Goal: Task Accomplishment & Management: Manage account settings

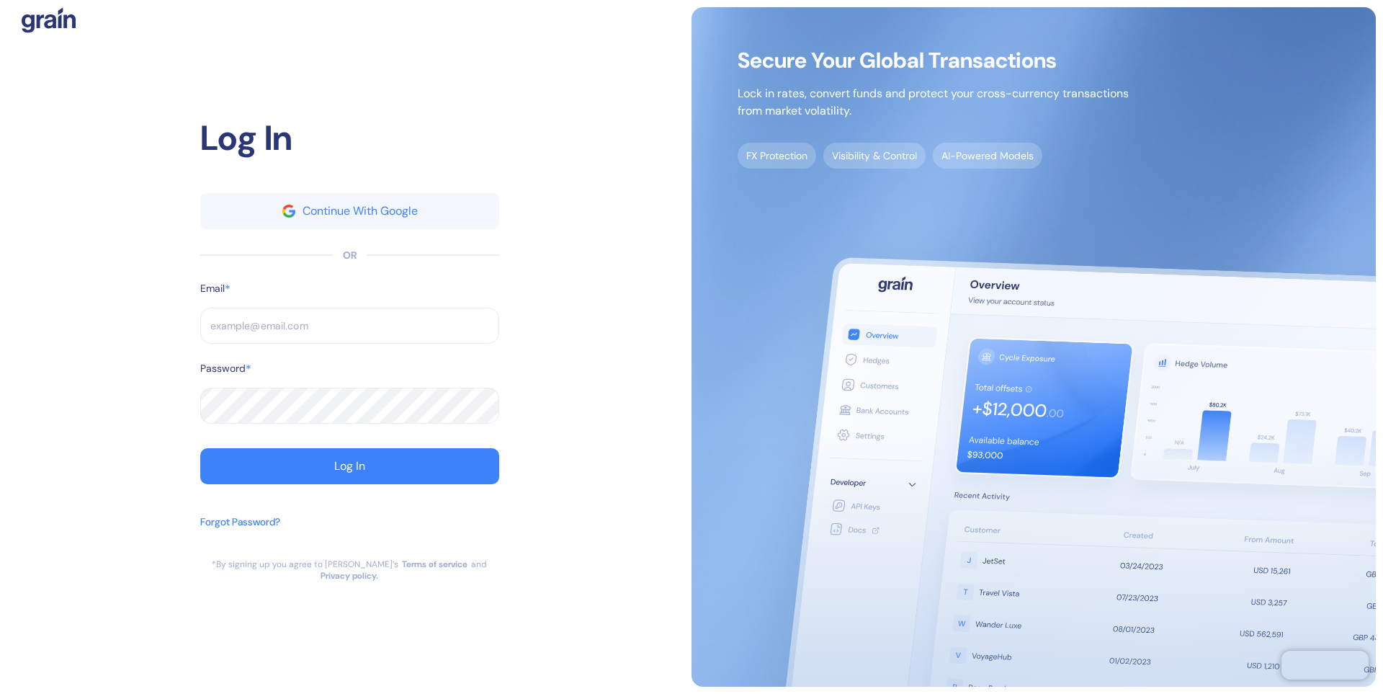
click at [315, 324] on input "text" at bounding box center [349, 326] width 299 height 36
type input "a"
type input "al"
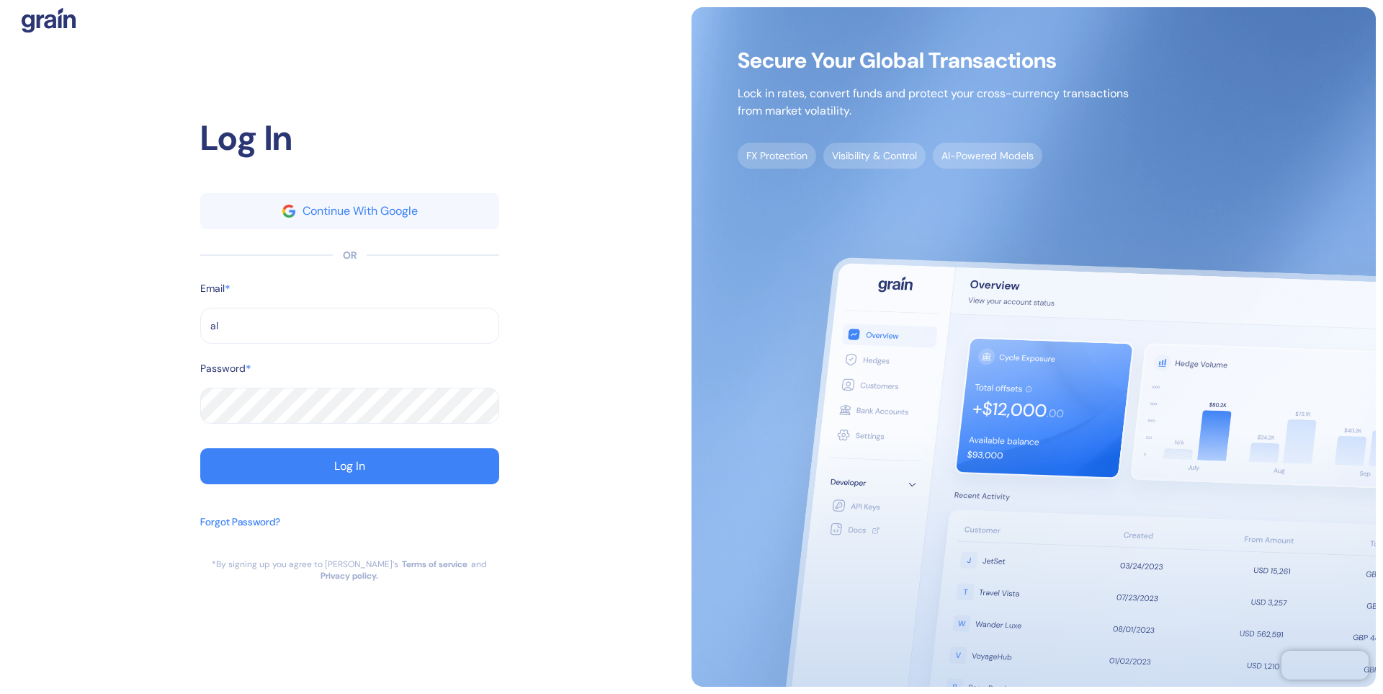
type input "ale"
type input "[PERSON_NAME][EMAIL_ADDRESS][DOMAIN_NAME]"
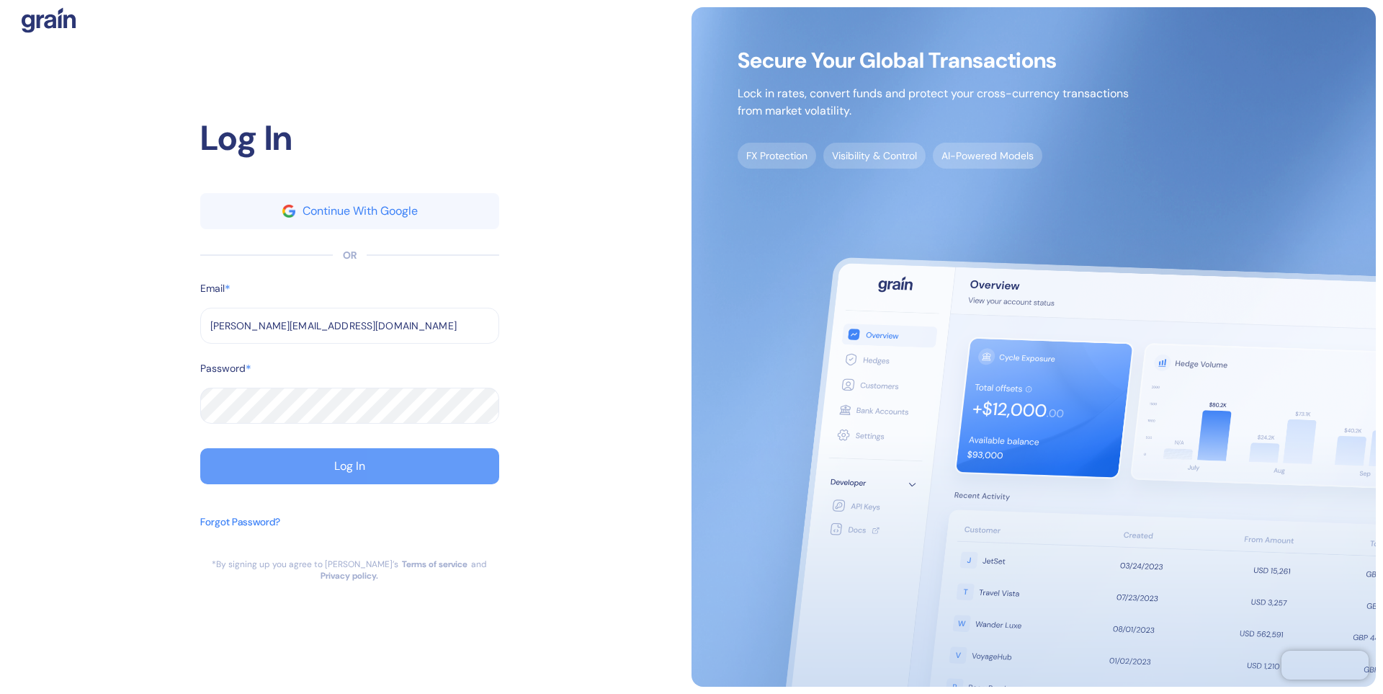
click at [334, 469] on div "Log In" at bounding box center [349, 466] width 31 height 12
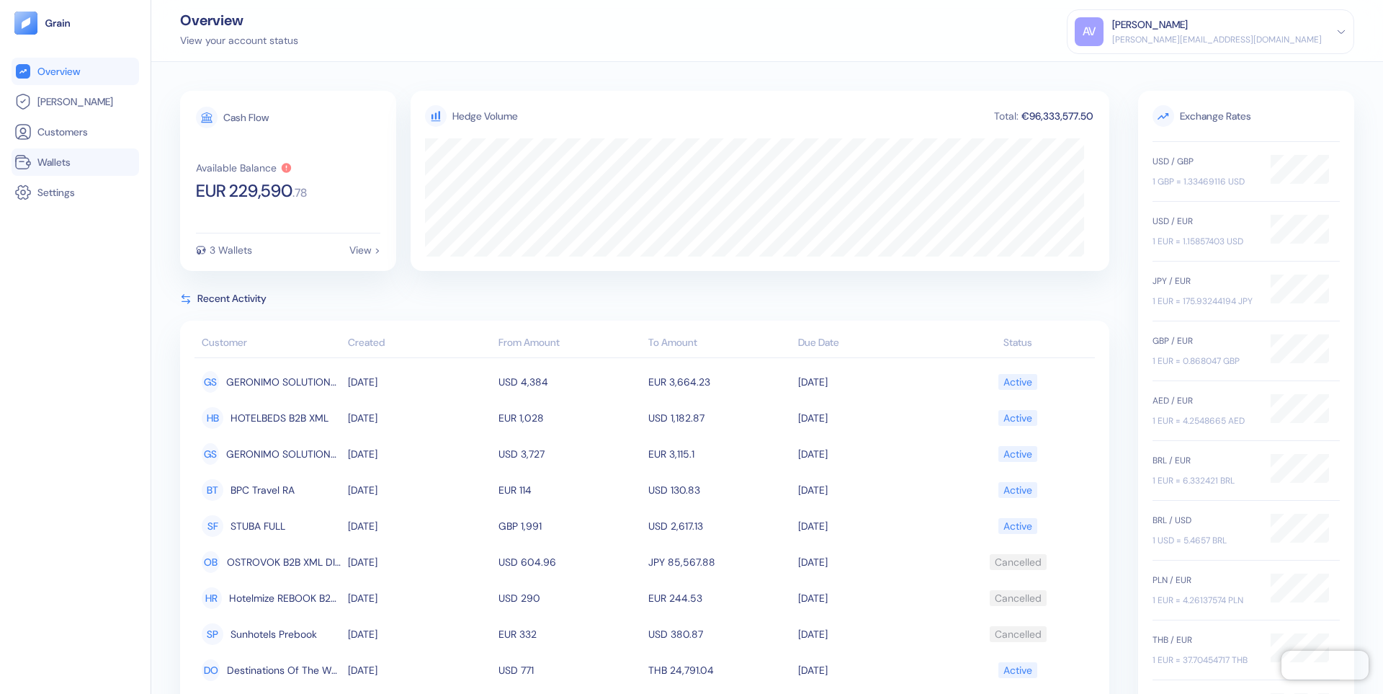
click at [53, 158] on span "Wallets" at bounding box center [53, 162] width 33 height 14
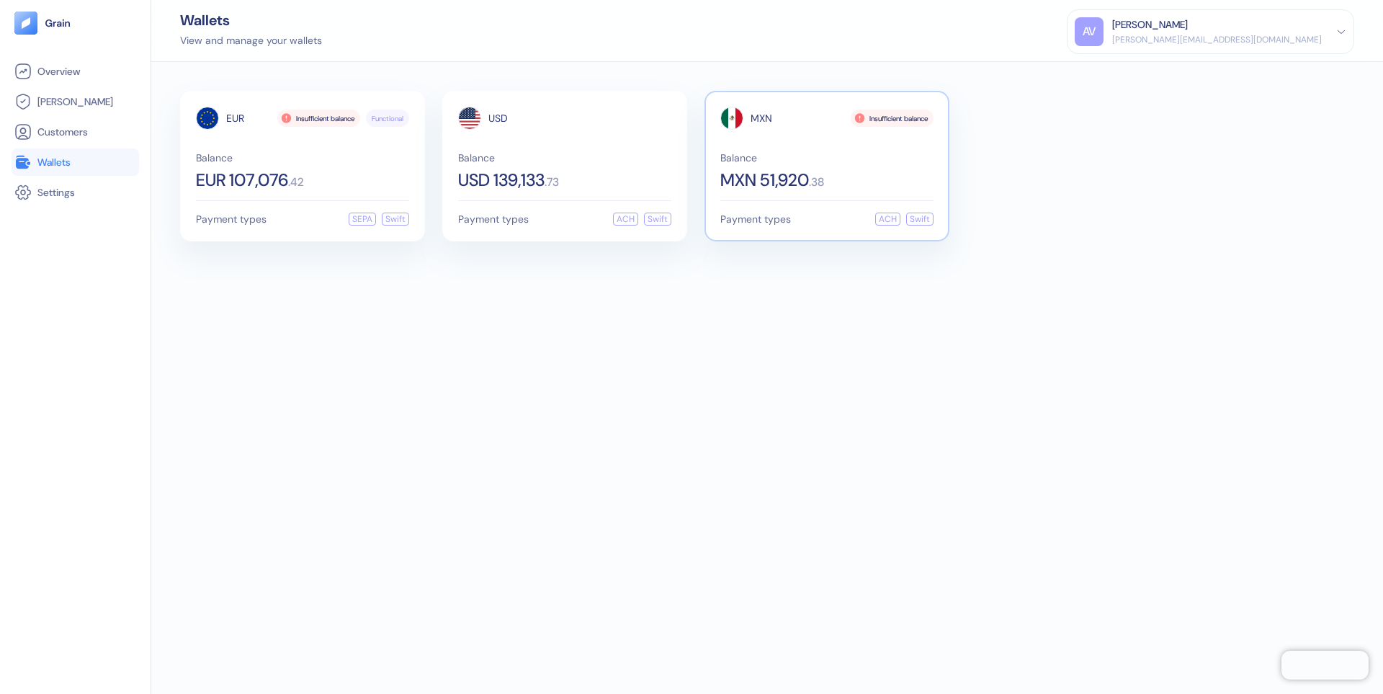
click at [815, 138] on div "MXN Insufficient balance Balance MXN 51,920 . 38" at bounding box center [826, 148] width 213 height 82
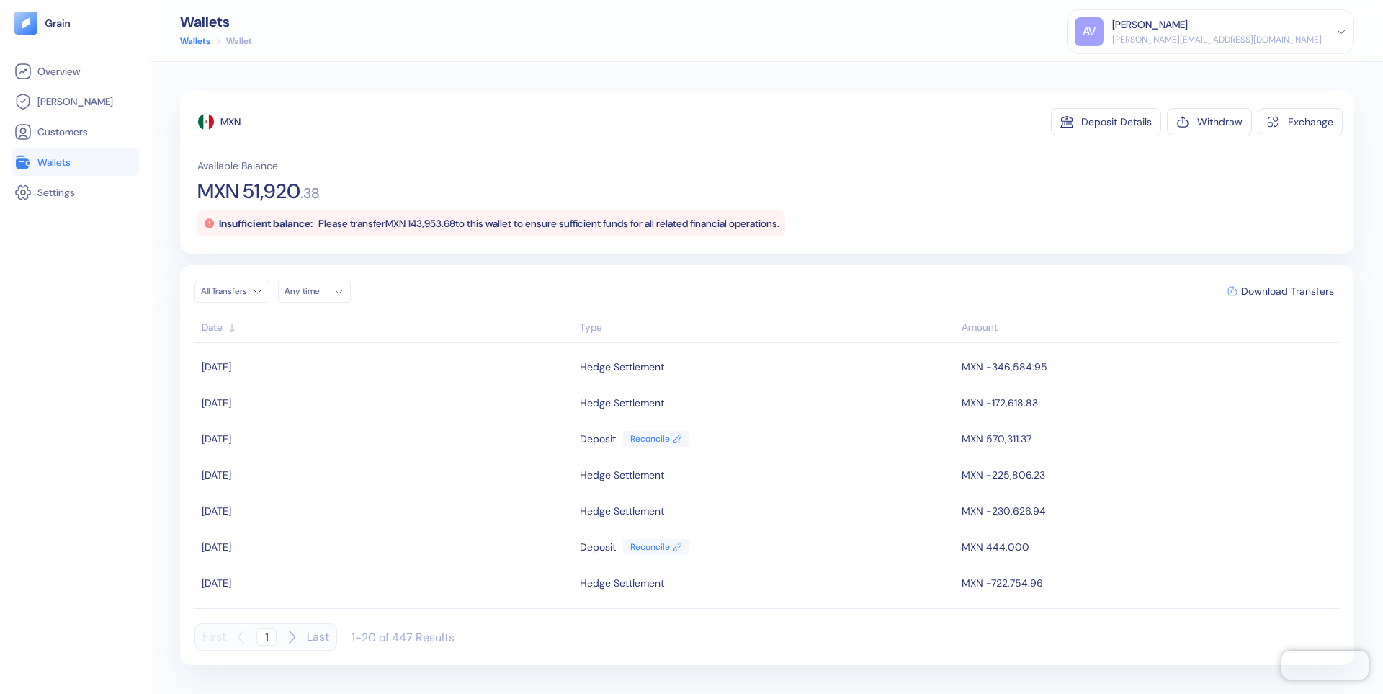
click at [251, 286] on html "Pingdom Check: App Online Overview [PERSON_NAME] Customers Wallets Settings Wal…" at bounding box center [691, 347] width 1383 height 694
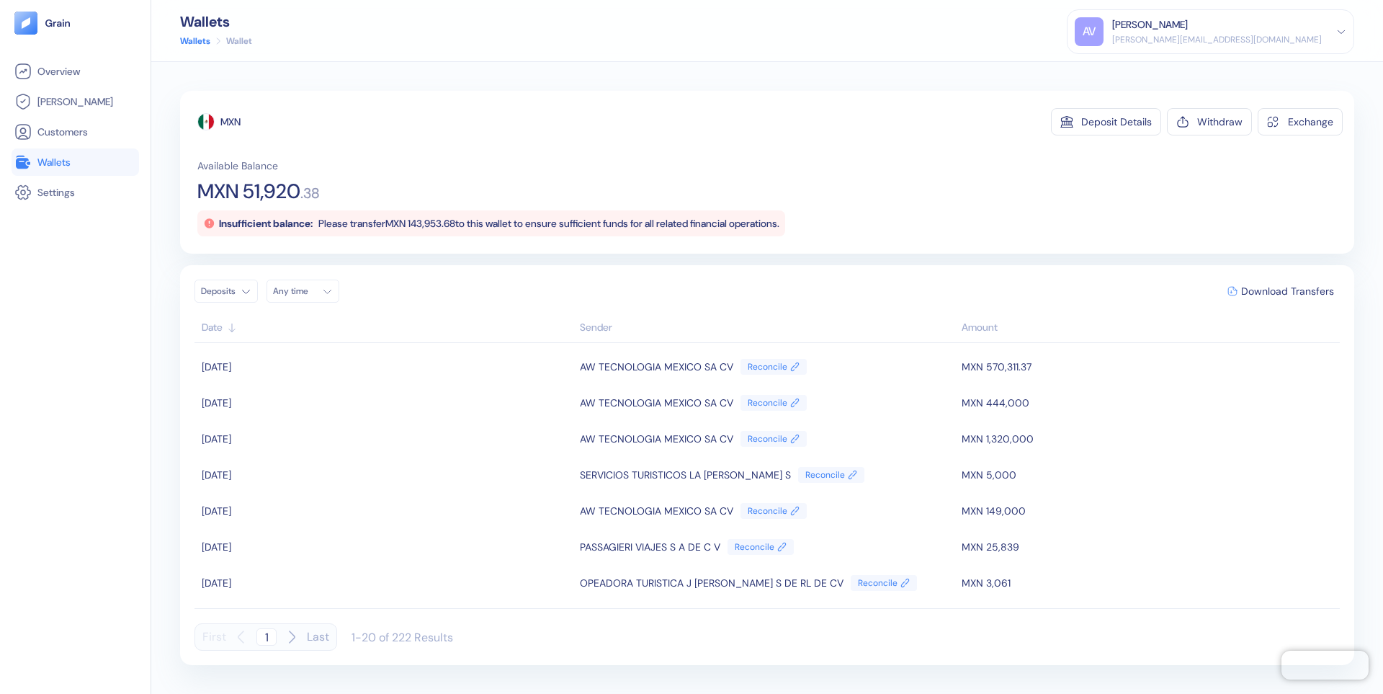
click at [1299, 33] on div "[PERSON_NAME][EMAIL_ADDRESS][DOMAIN_NAME]" at bounding box center [1217, 39] width 210 height 13
click at [1205, 71] on div "Sign Out" at bounding box center [1211, 67] width 272 height 24
